Goal: Find specific page/section: Find specific page/section

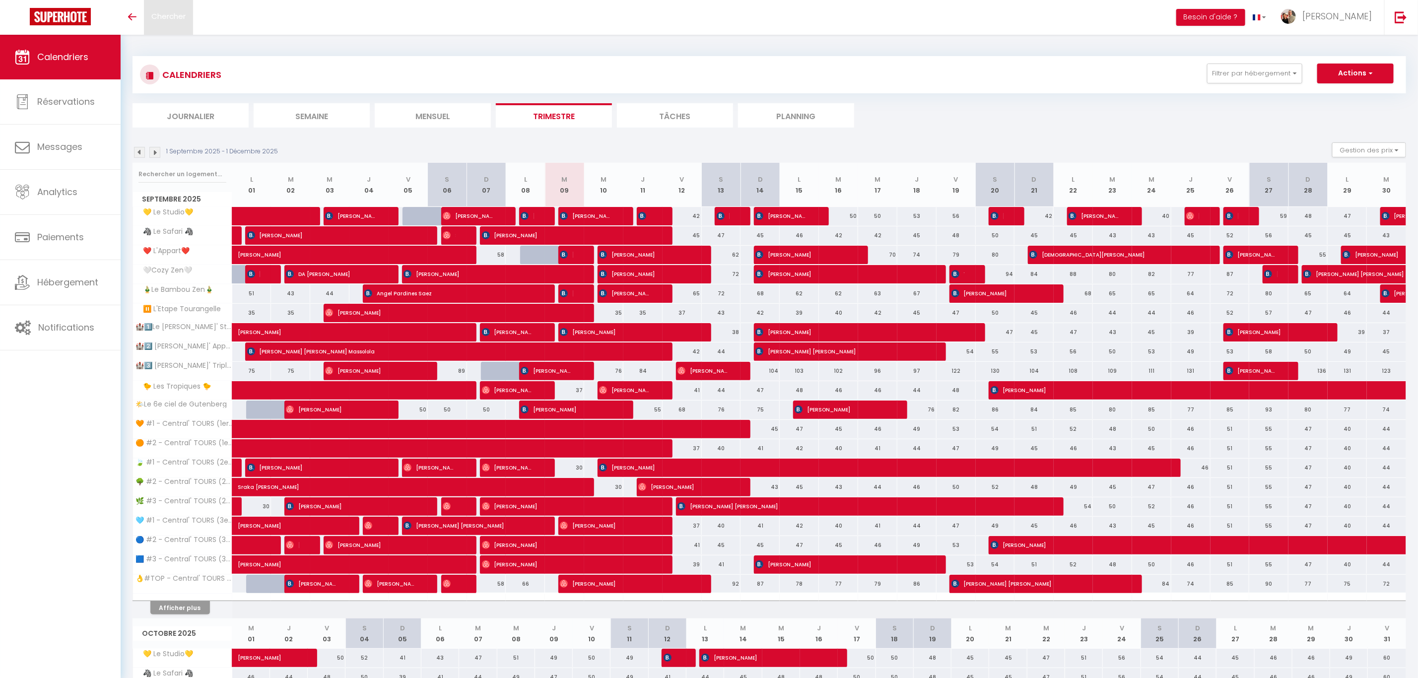
drag, startPoint x: 164, startPoint y: 21, endPoint x: 155, endPoint y: 12, distance: 13.0
click at [155, 12] on span "Chercher" at bounding box center [168, 16] width 34 height 10
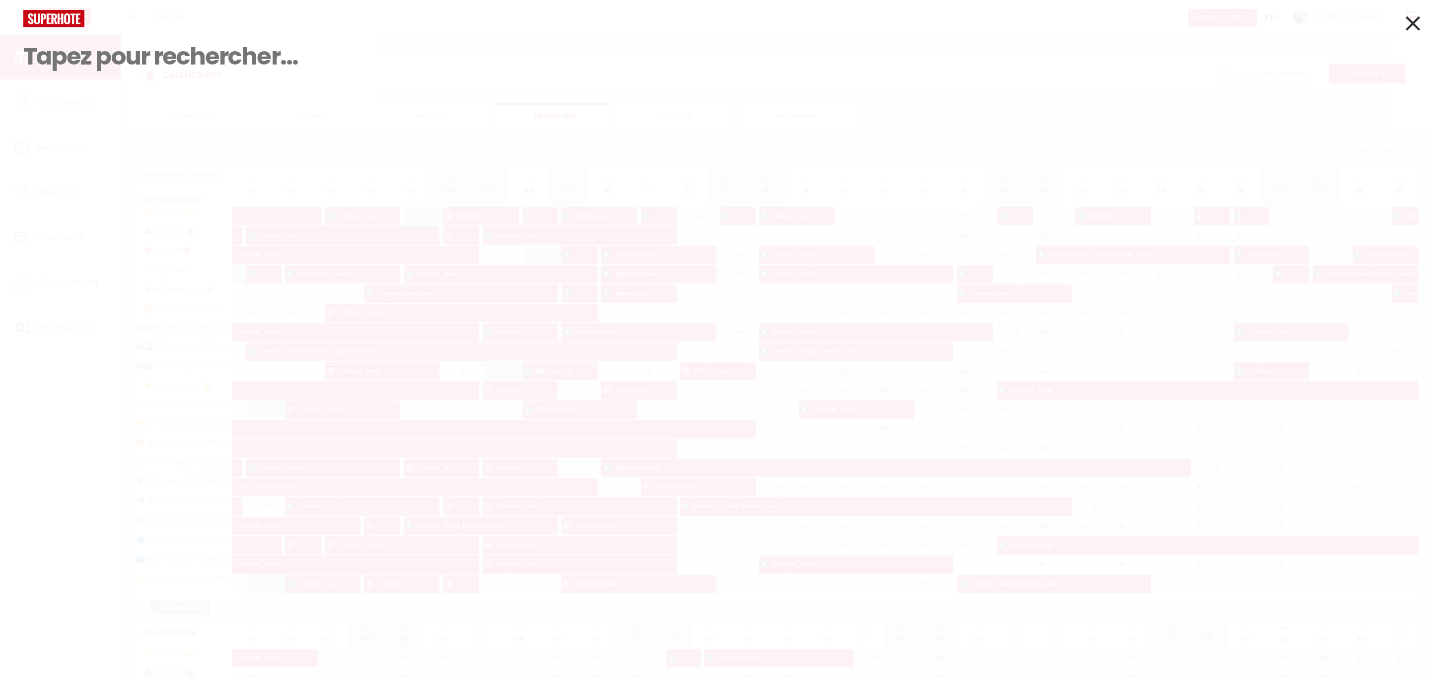
paste input "[PERSON_NAME]"
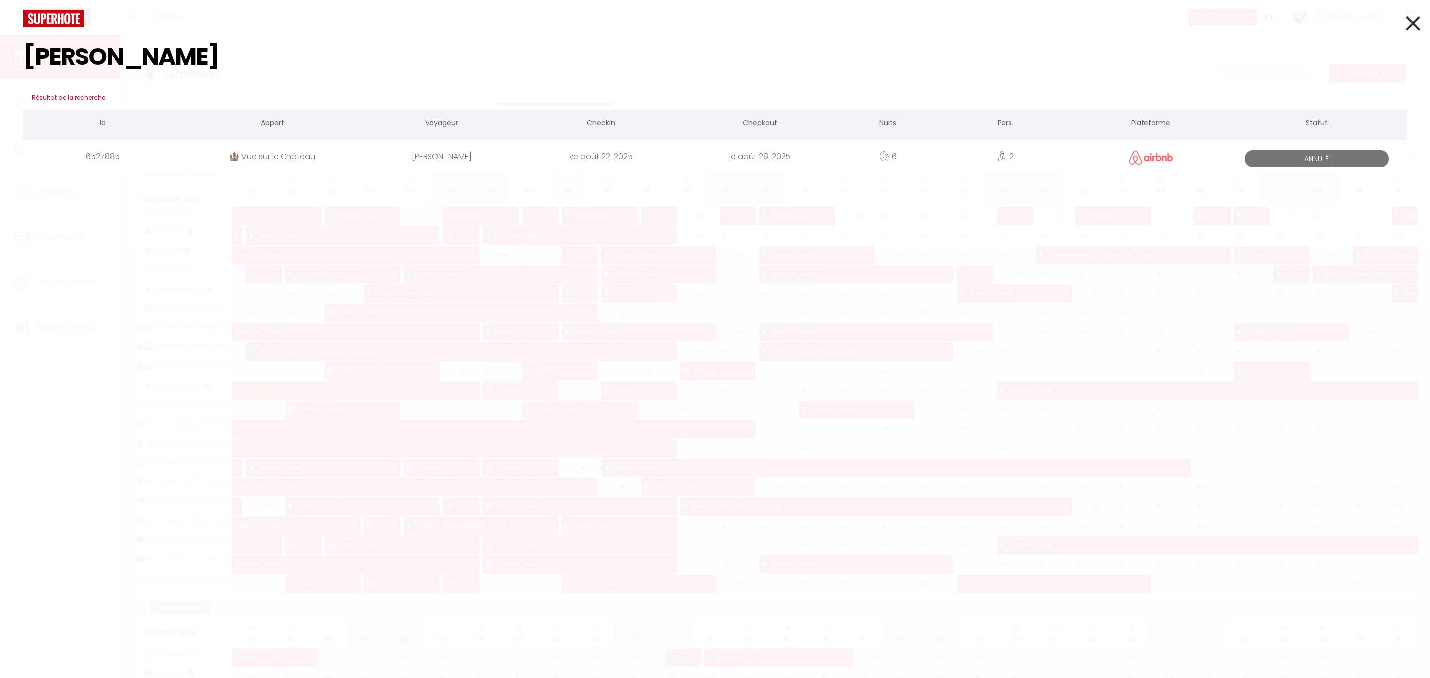
type input "[PERSON_NAME]"
click at [246, 68] on input "[PERSON_NAME]" at bounding box center [714, 56] width 1383 height 59
click at [1410, 19] on icon at bounding box center [1413, 23] width 14 height 25
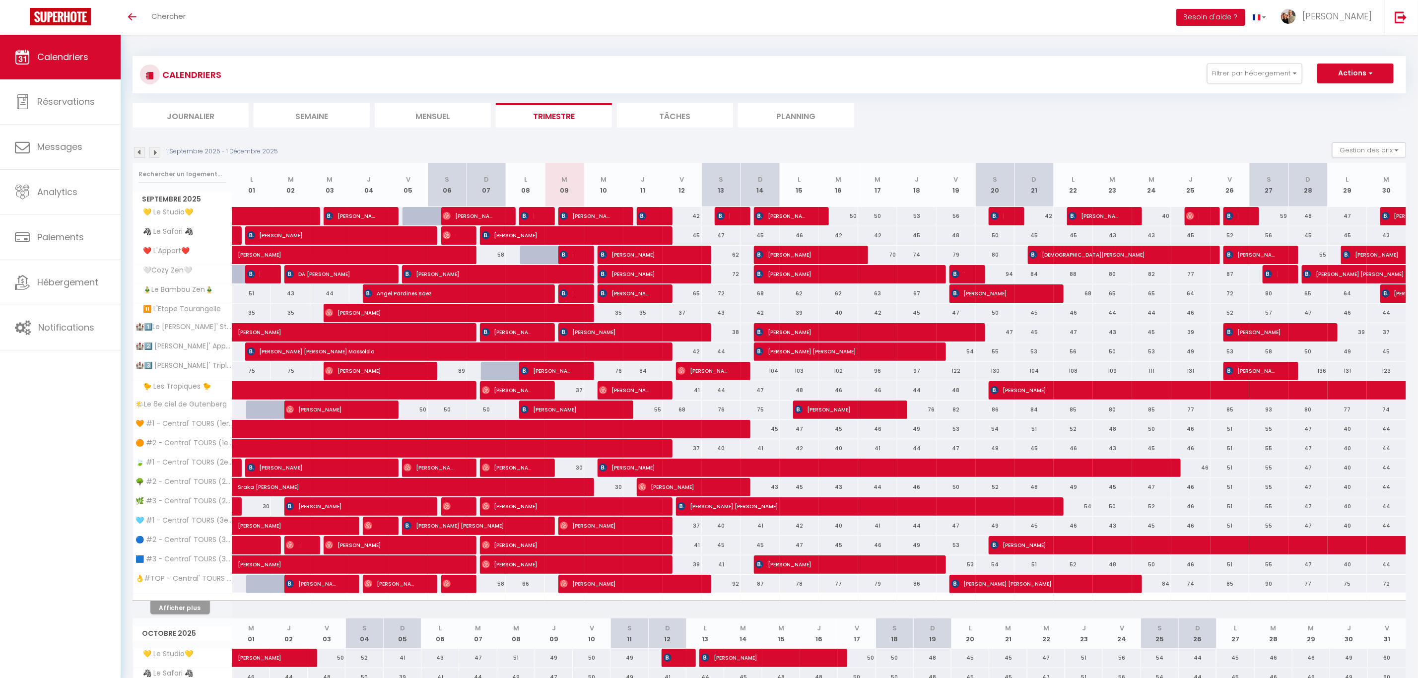
click at [139, 154] on img at bounding box center [139, 152] width 11 height 11
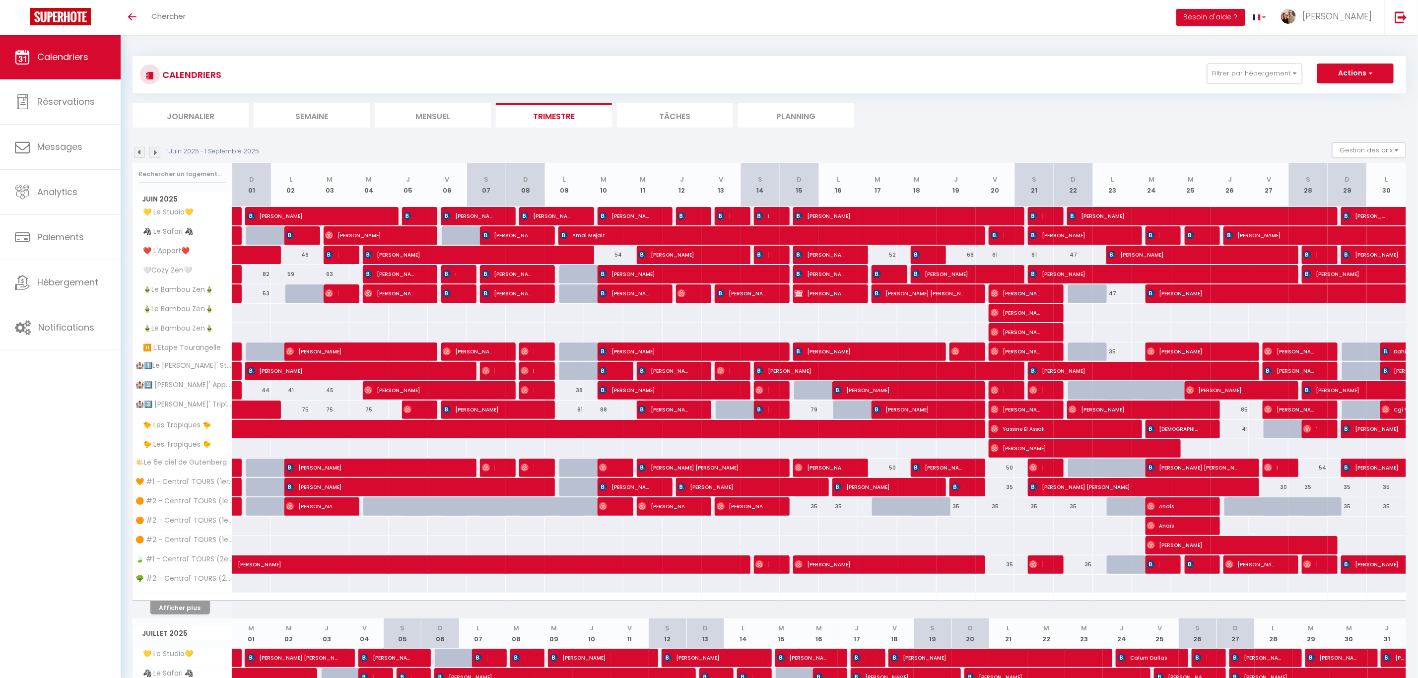
click at [179, 153] on p "1 Juin 2025 - 1 Septembre 2025" at bounding box center [212, 151] width 93 height 9
click at [180, 170] on input "text" at bounding box center [183, 174] width 88 height 18
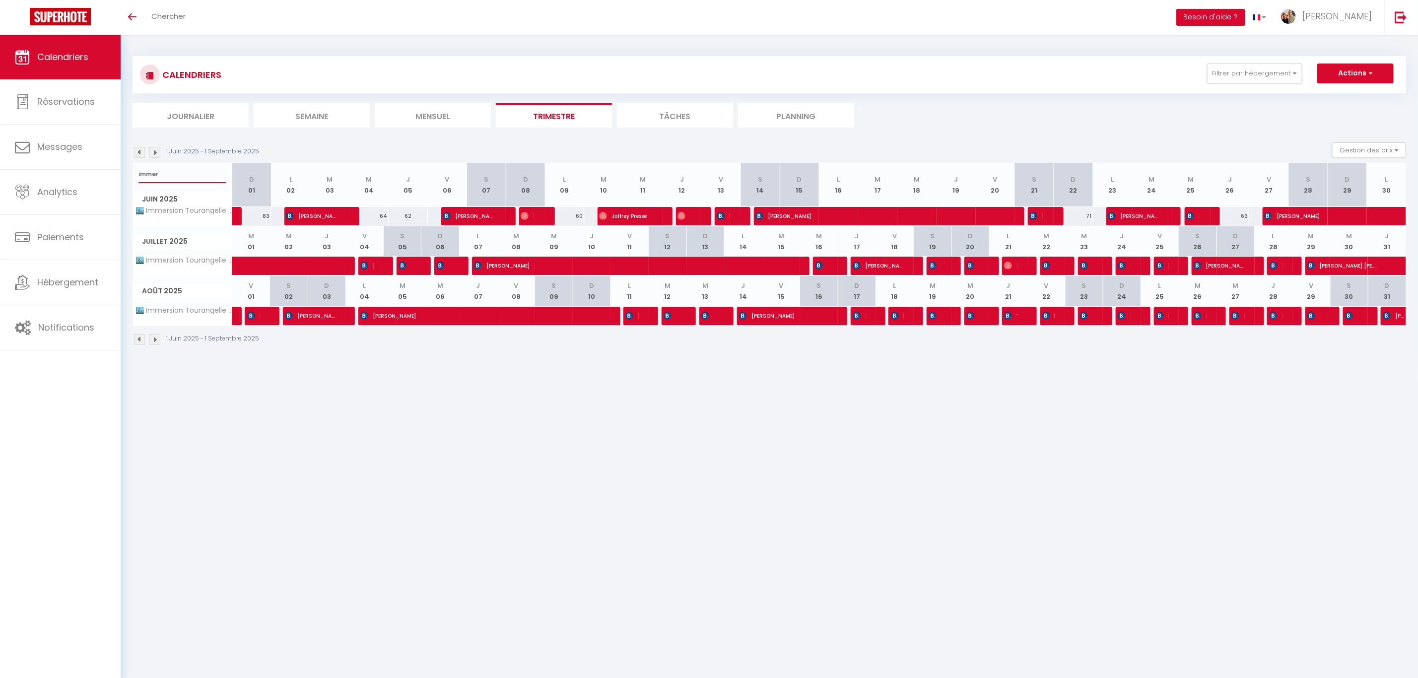
type input "immer"
